Goal: Find specific page/section: Find specific page/section

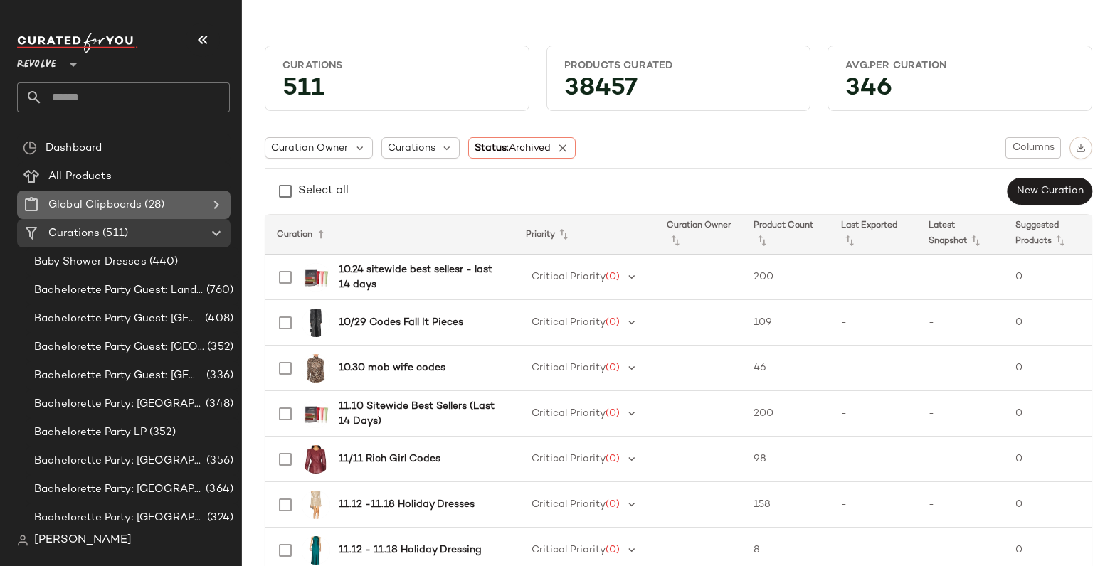
click at [216, 202] on icon at bounding box center [216, 204] width 17 height 17
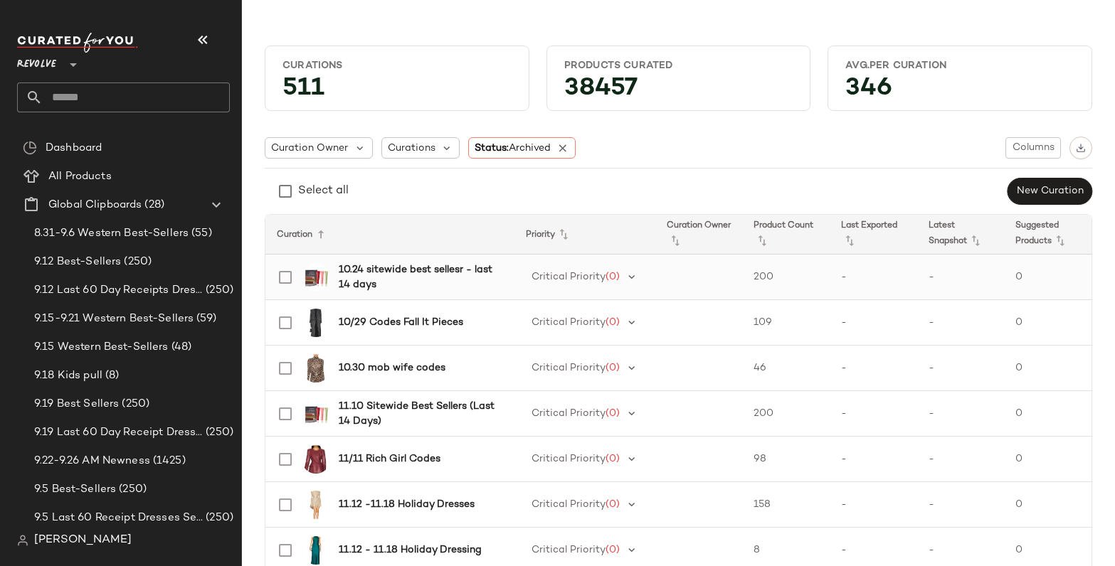
click at [349, 277] on b "10.24 sitewide best sellesr - last 14 days" at bounding box center [418, 278] width 159 height 30
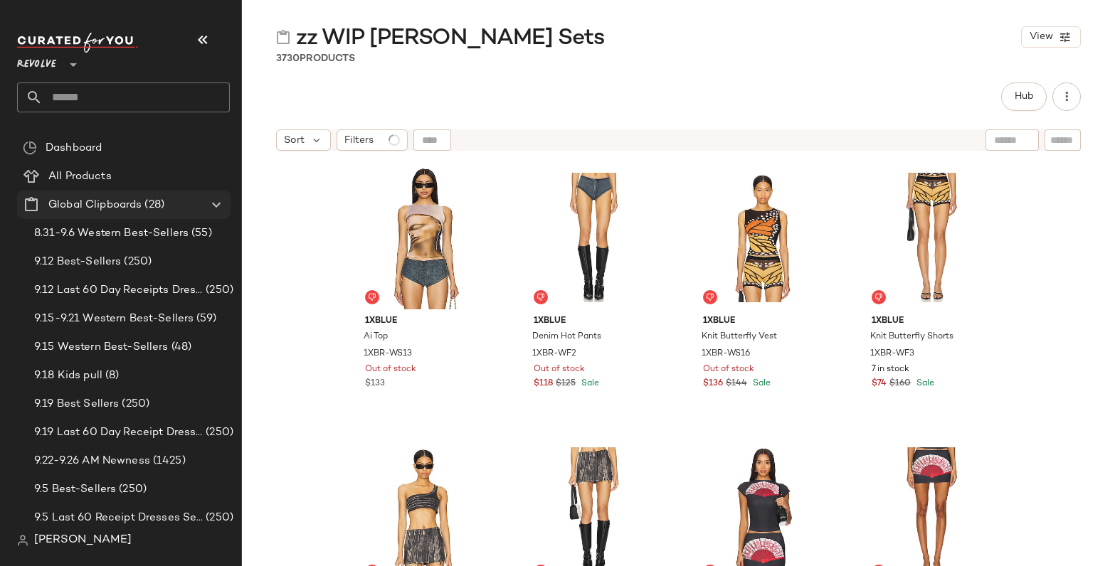
click at [211, 202] on icon at bounding box center [216, 204] width 17 height 17
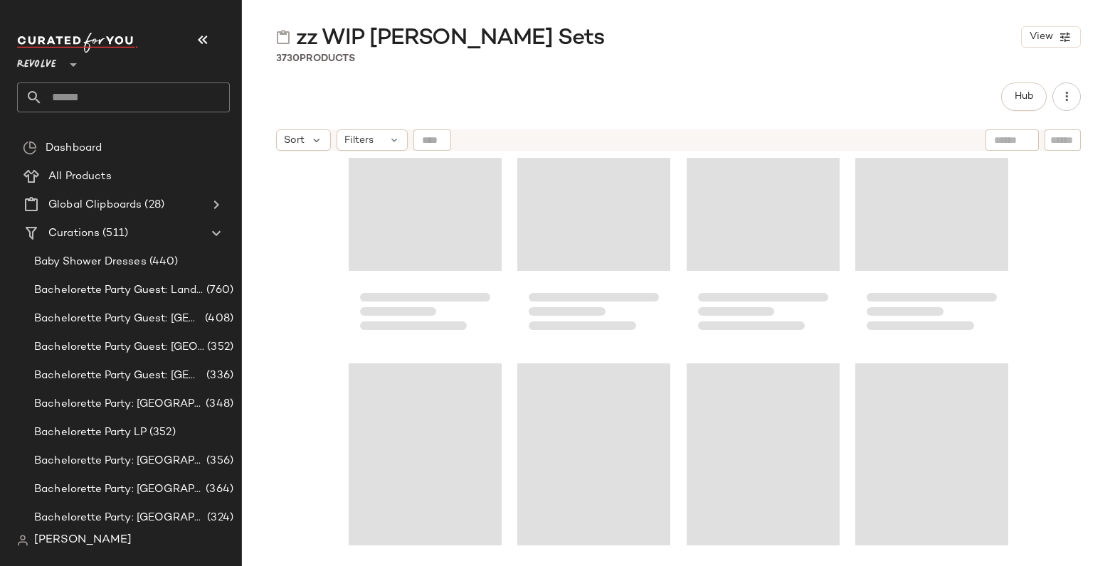
scroll to position [251356, 0]
